Goal: Navigation & Orientation: Find specific page/section

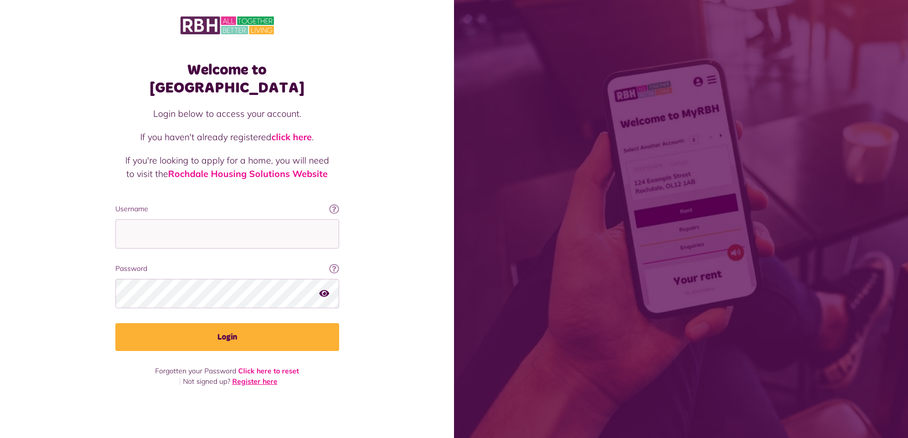
click at [258, 377] on link "Register here" at bounding box center [254, 381] width 45 height 9
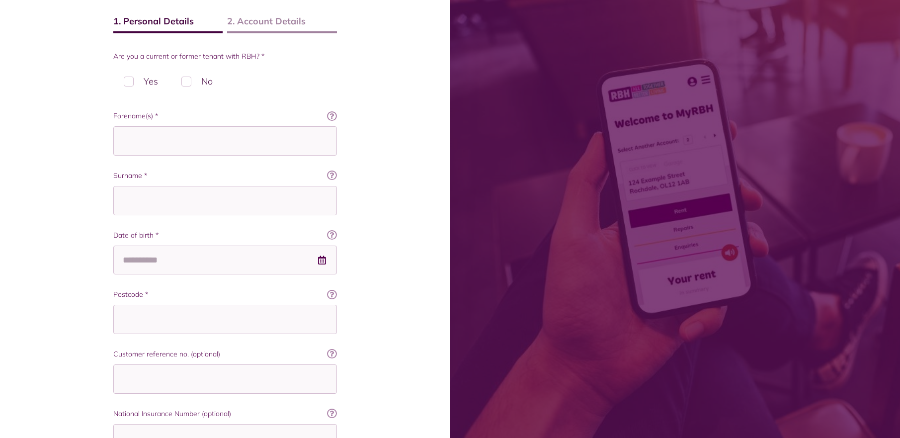
scroll to position [263, 0]
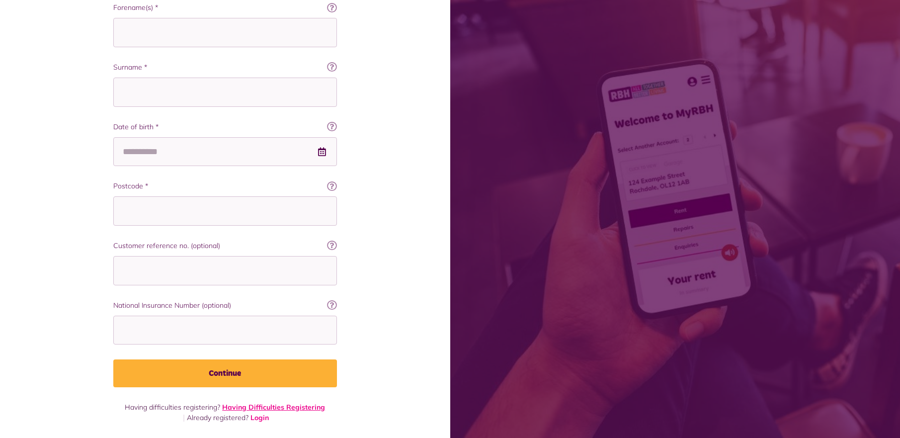
click at [290, 407] on link "Having Difficulties Registering" at bounding box center [273, 407] width 103 height 9
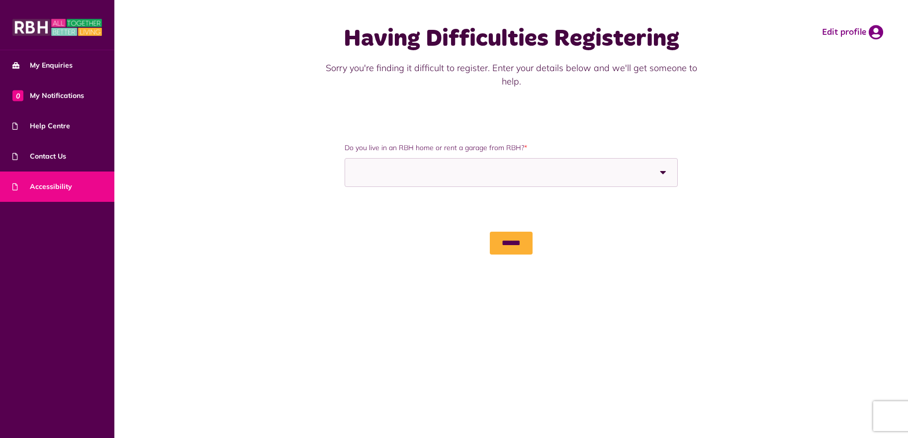
click at [46, 186] on span "Accessibility" at bounding box center [42, 186] width 60 height 10
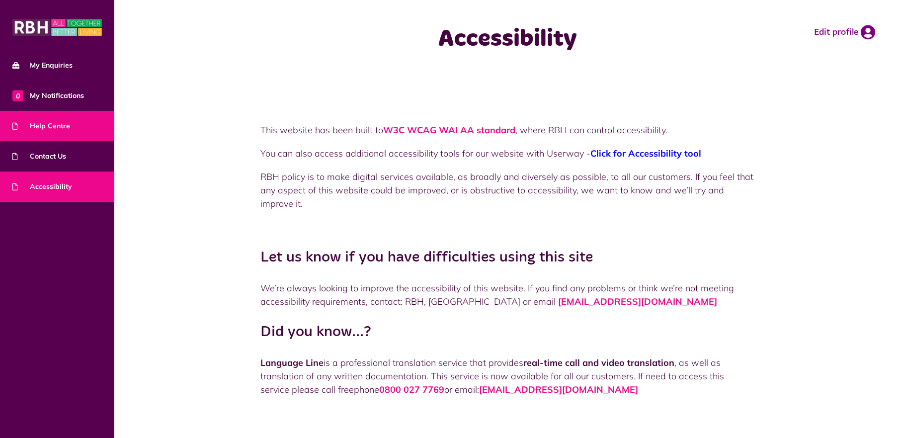
click at [54, 132] on link "Help Centre" at bounding box center [57, 126] width 114 height 30
